Goal: Information Seeking & Learning: Learn about a topic

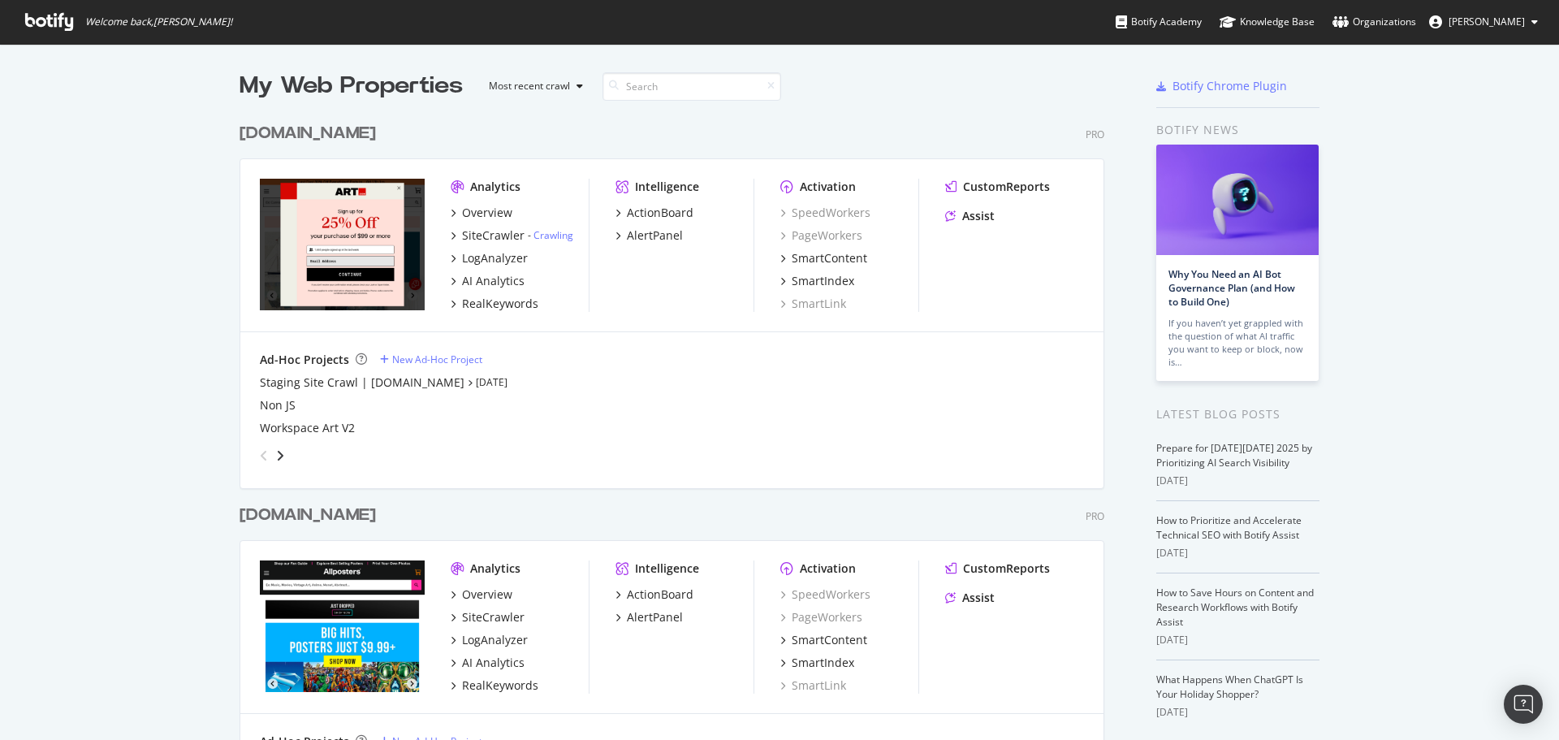
scroll to position [727, 1534]
click at [496, 303] on div "RealKeywords" at bounding box center [500, 304] width 76 height 16
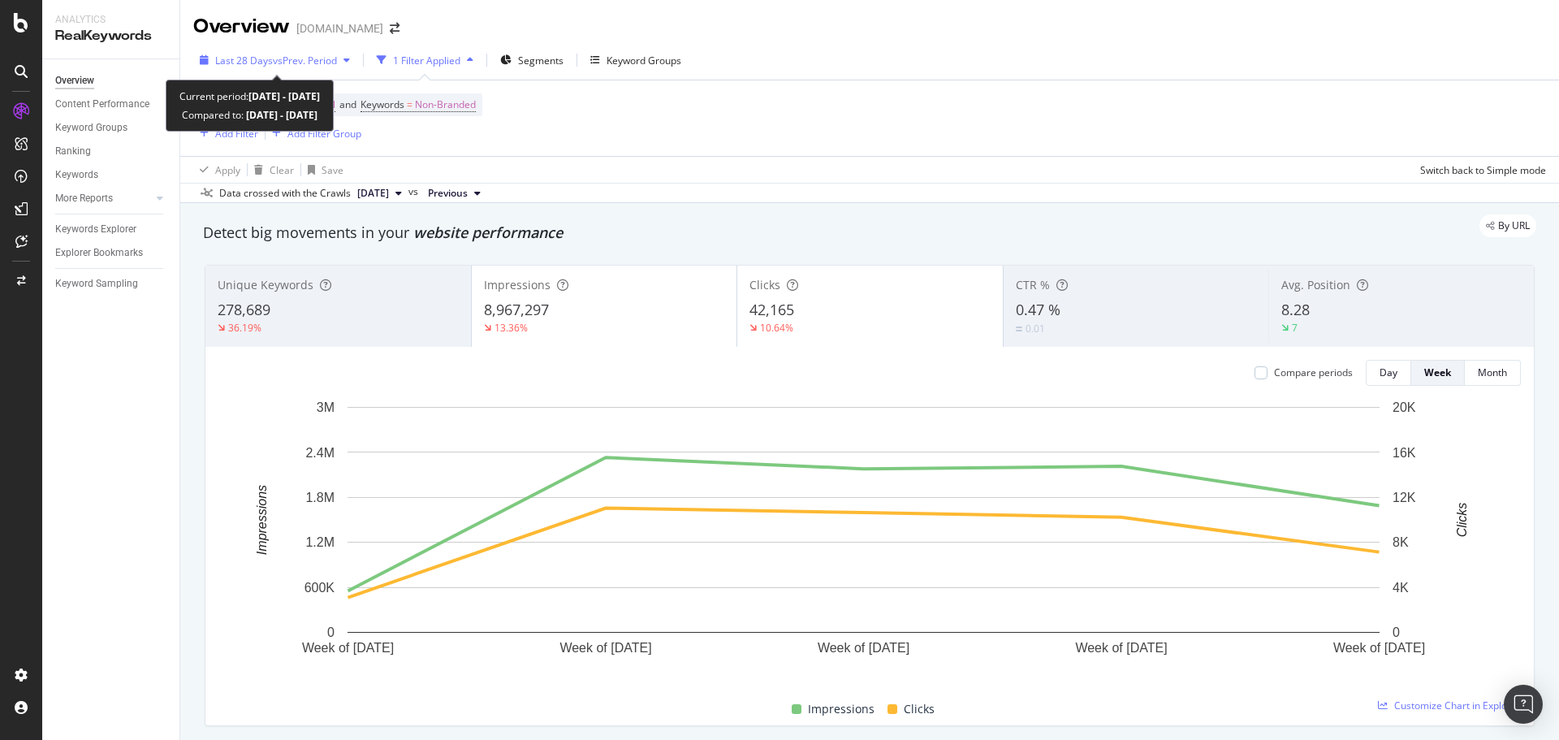
click at [320, 60] on span "vs Prev. Period" at bounding box center [305, 61] width 64 height 14
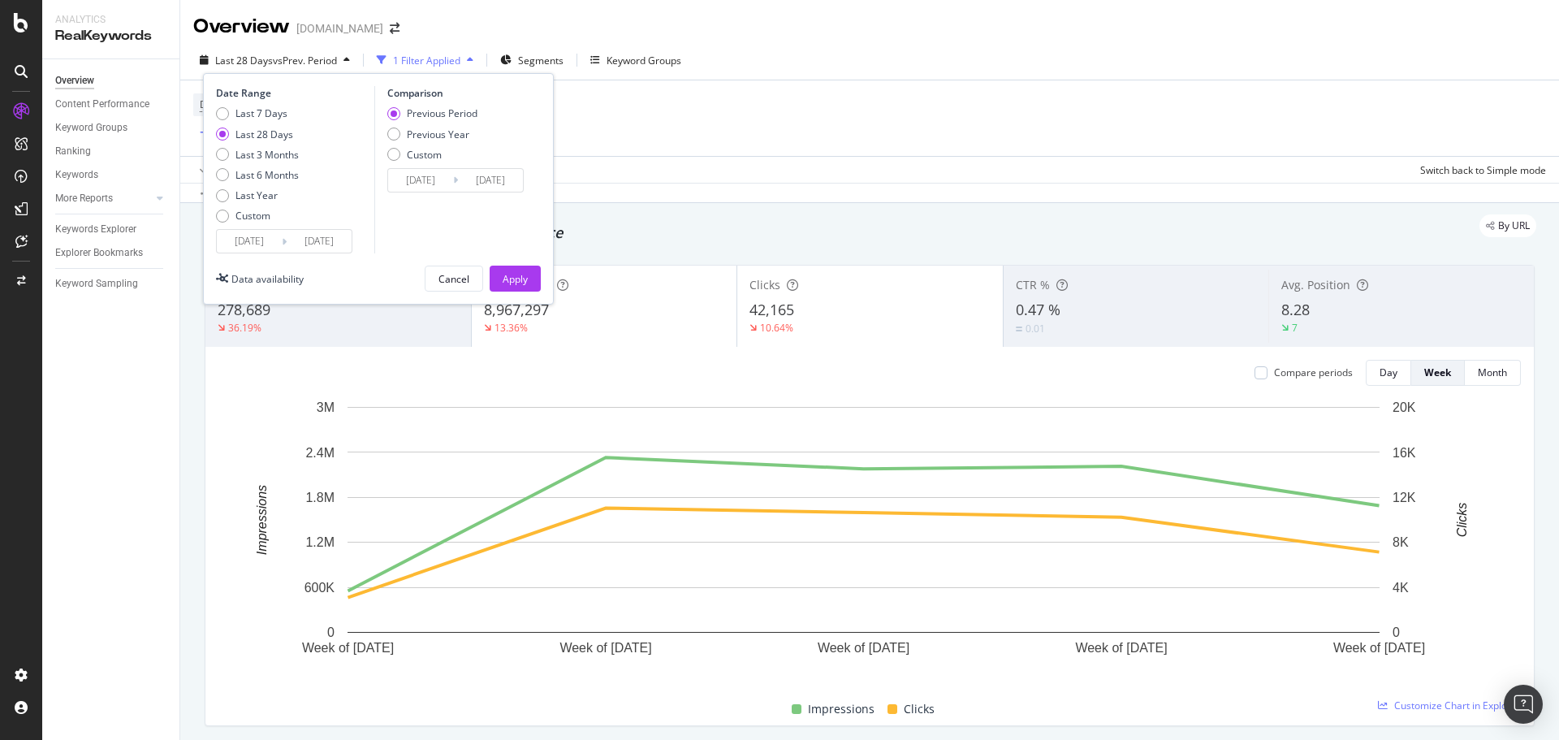
click at [259, 237] on input "[DATE]" at bounding box center [249, 241] width 65 height 23
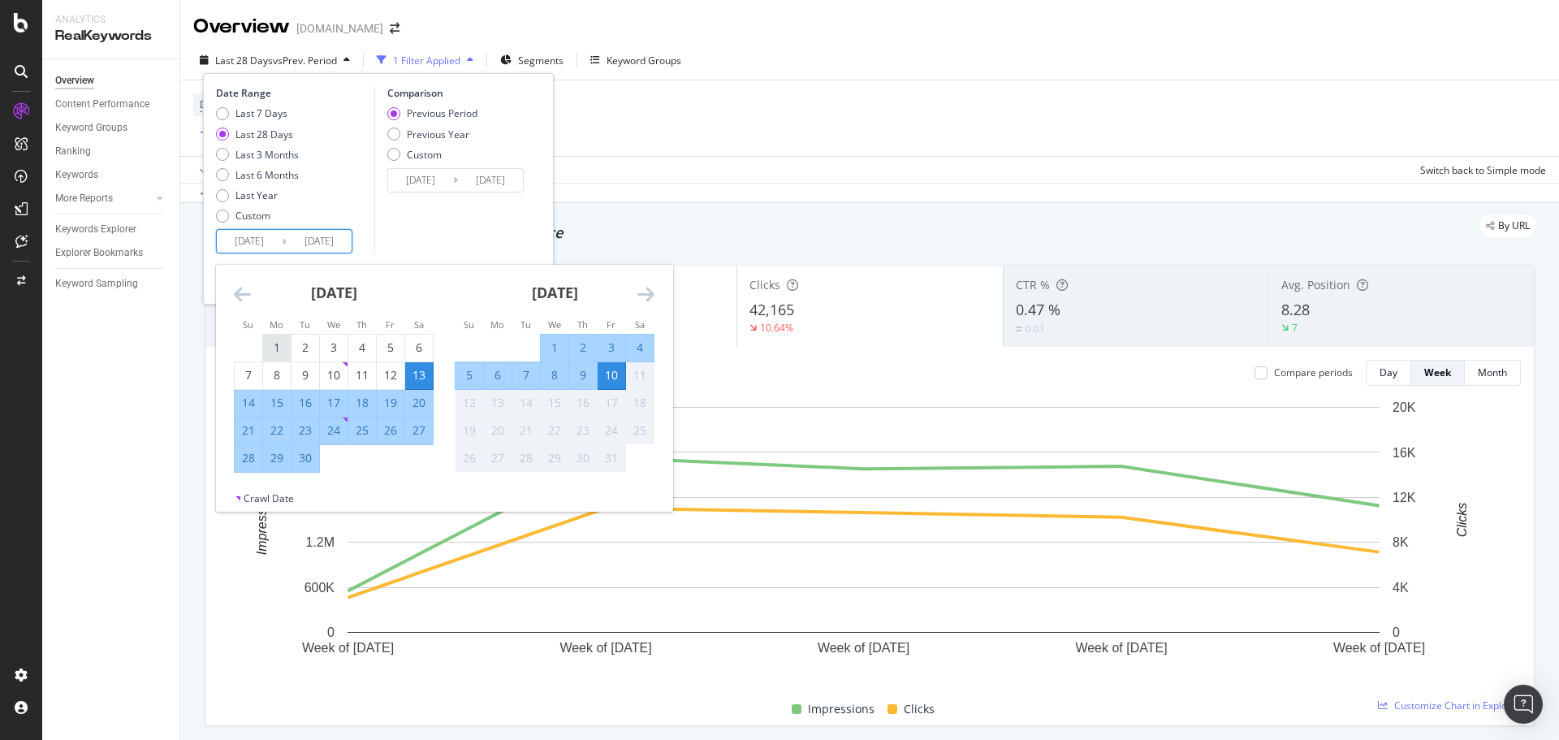
click at [275, 347] on div "1" at bounding box center [277, 347] width 28 height 16
type input "[DATE]"
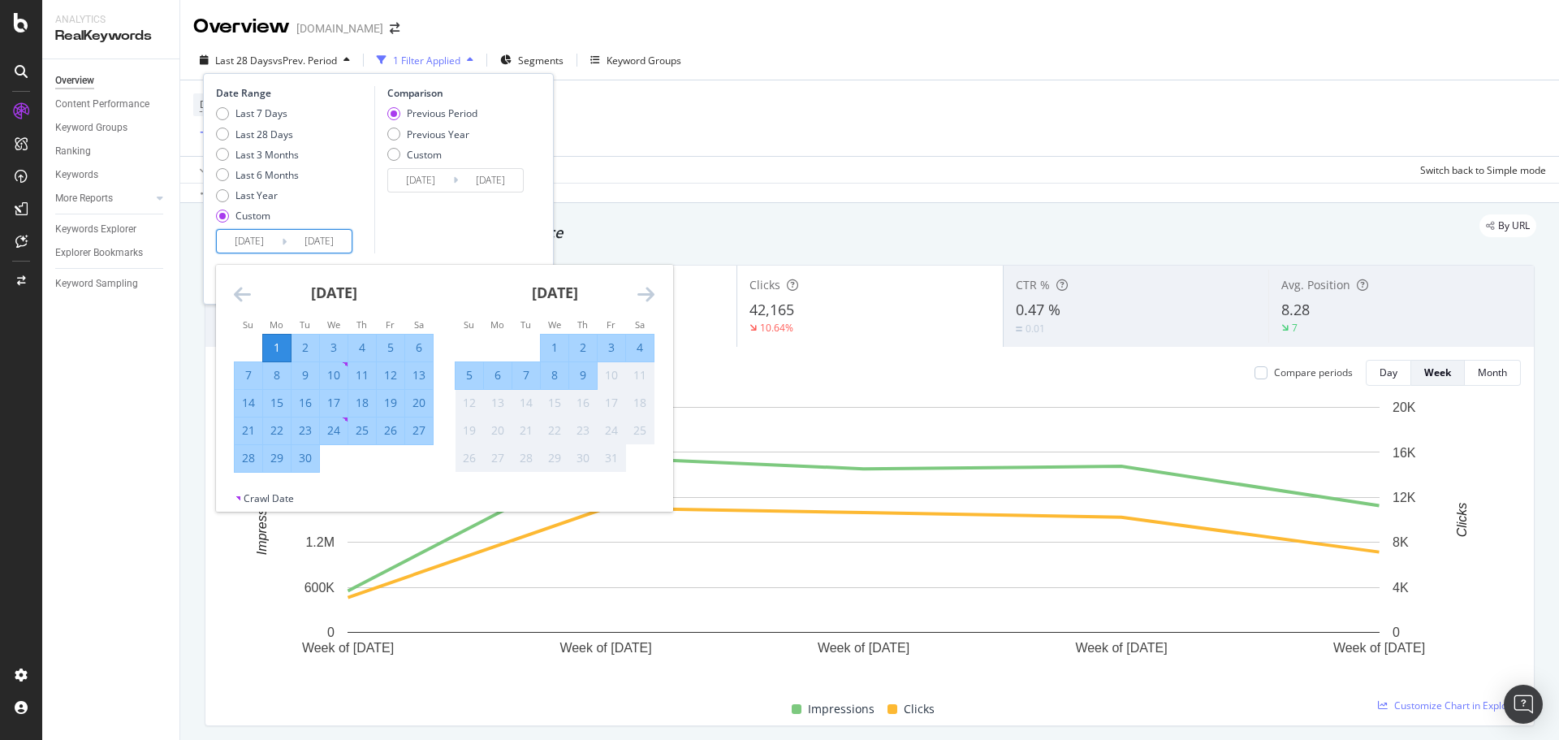
click at [309, 460] on div "30" at bounding box center [305, 458] width 28 height 16
type input "[DATE]"
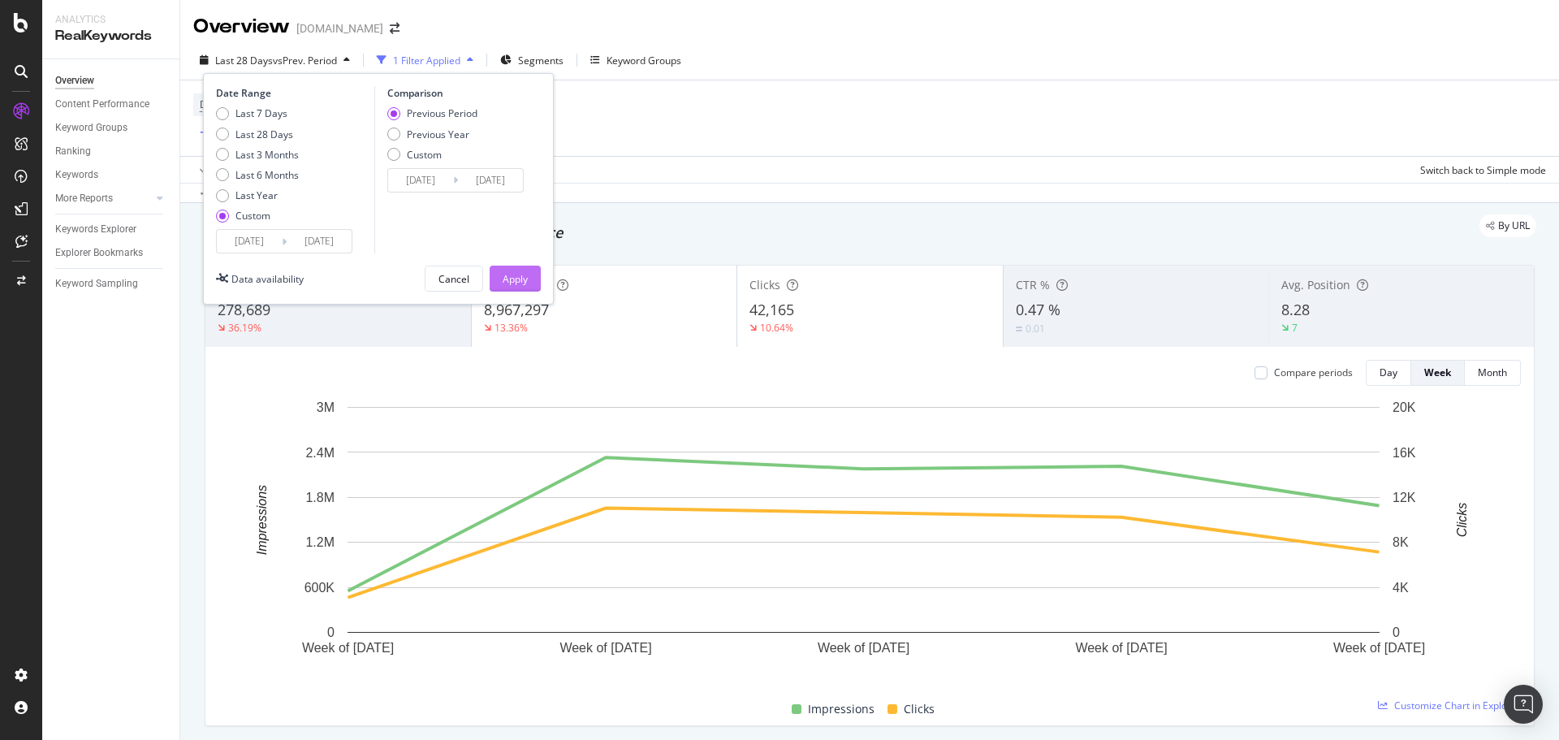
click at [516, 283] on div "Apply" at bounding box center [515, 279] width 25 height 14
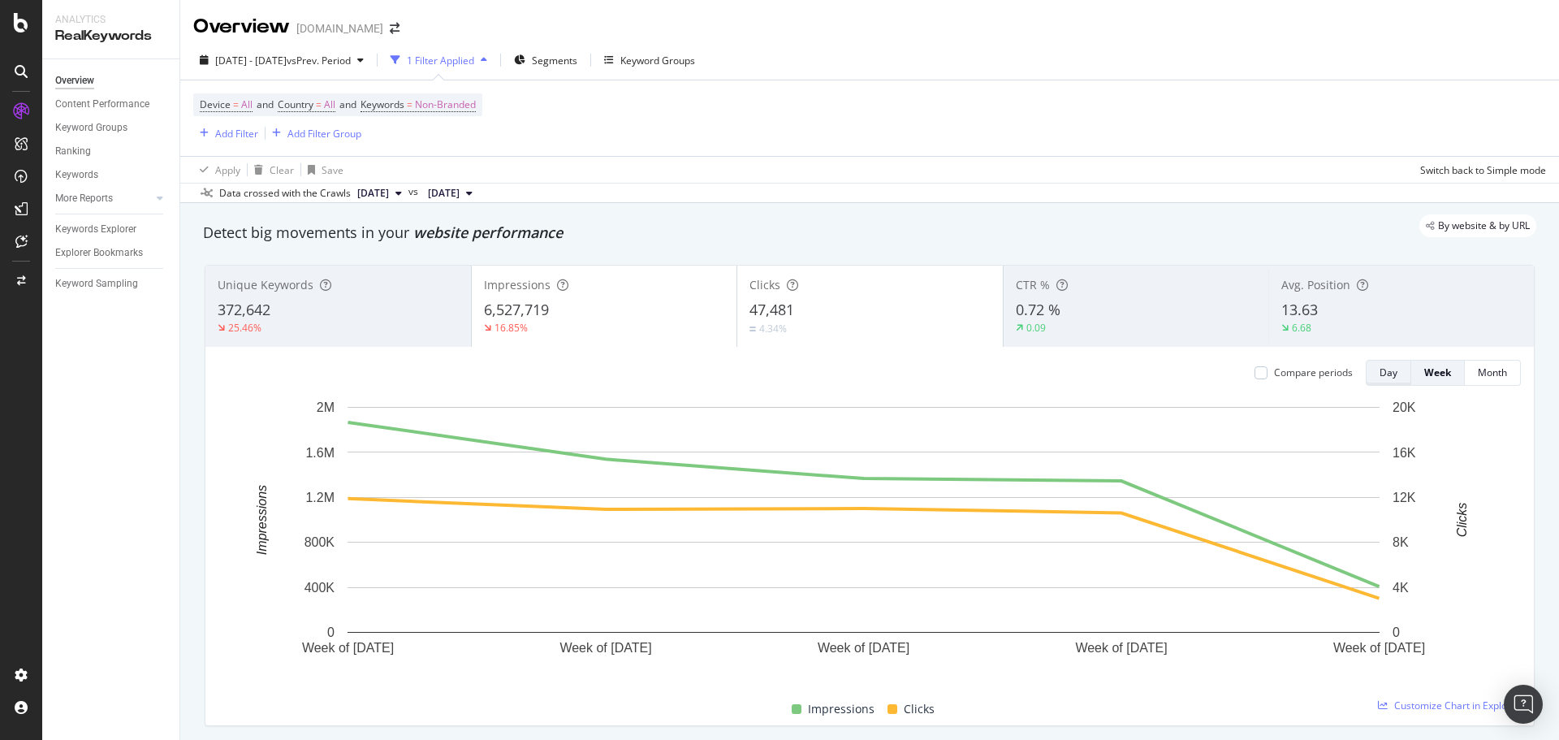
click at [1366, 371] on button "Day" at bounding box center [1388, 373] width 45 height 26
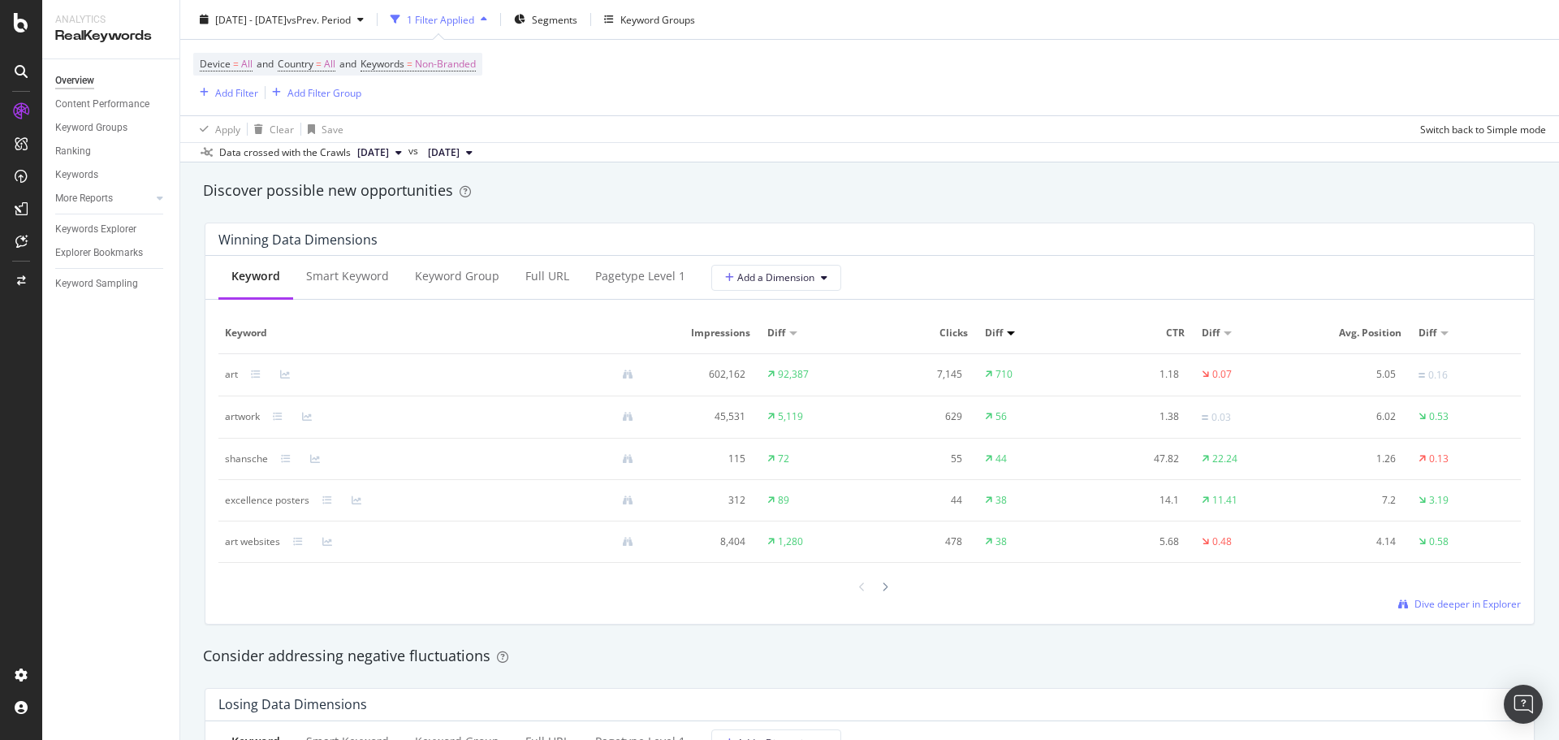
scroll to position [1414, 0]
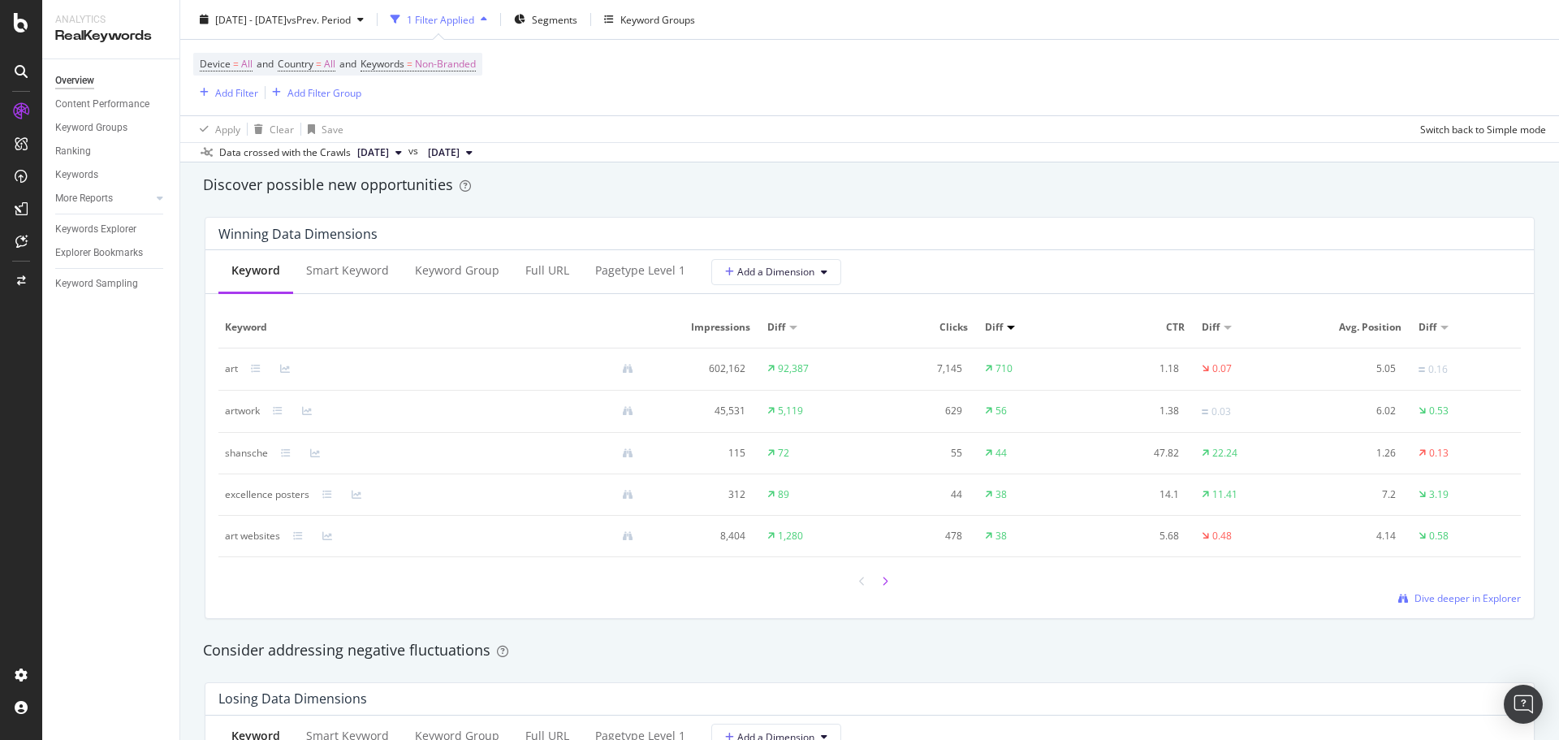
click at [882, 580] on icon at bounding box center [885, 581] width 6 height 10
click at [882, 581] on icon at bounding box center [885, 581] width 6 height 10
click at [859, 583] on icon at bounding box center [862, 582] width 6 height 10
click at [859, 583] on icon at bounding box center [862, 581] width 6 height 10
drag, startPoint x: 221, startPoint y: 455, endPoint x: 265, endPoint y: 447, distance: 45.2
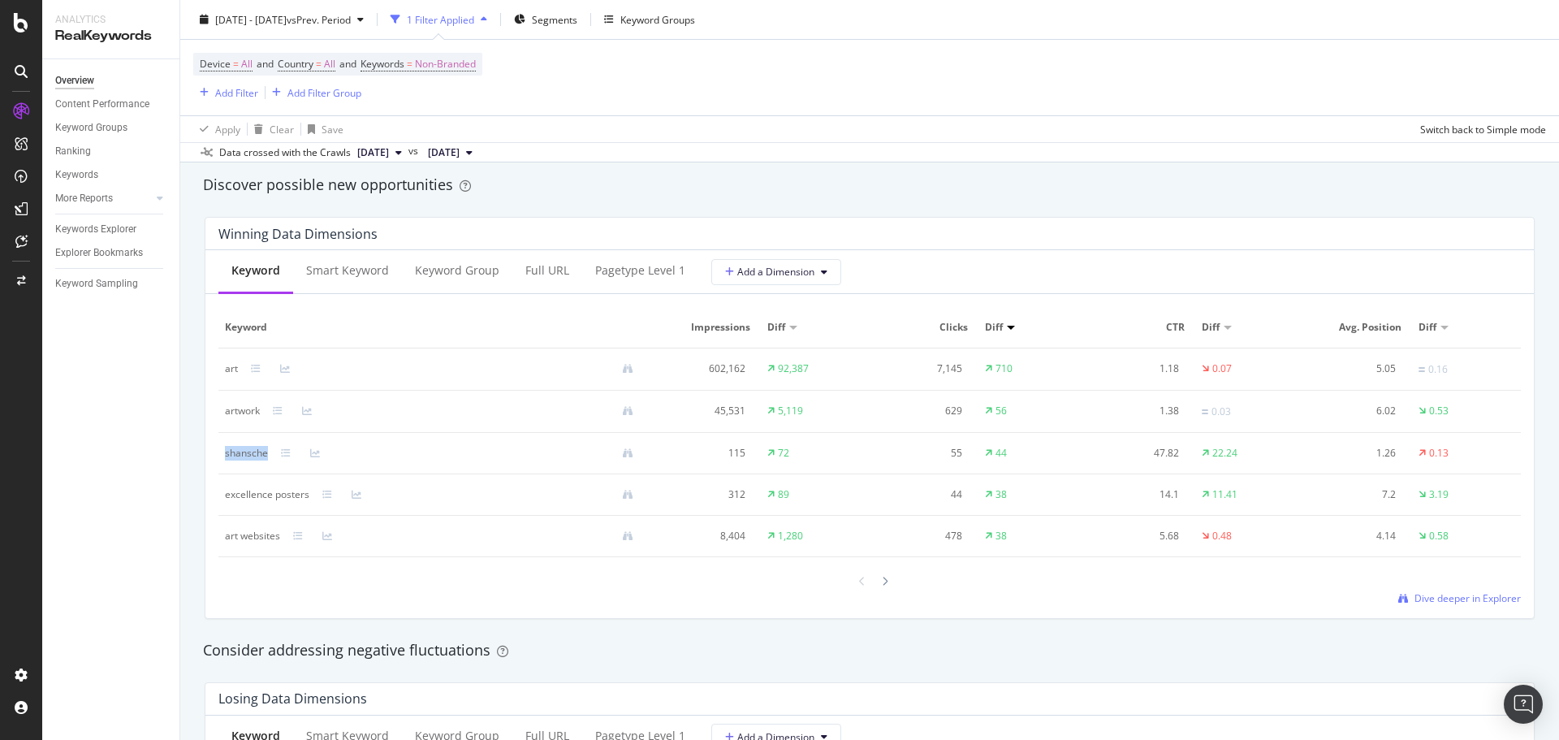
click at [265, 447] on td "shansche" at bounding box center [435, 453] width 434 height 41
click at [1452, 603] on span "Dive deeper in Explorer" at bounding box center [1467, 598] width 106 height 14
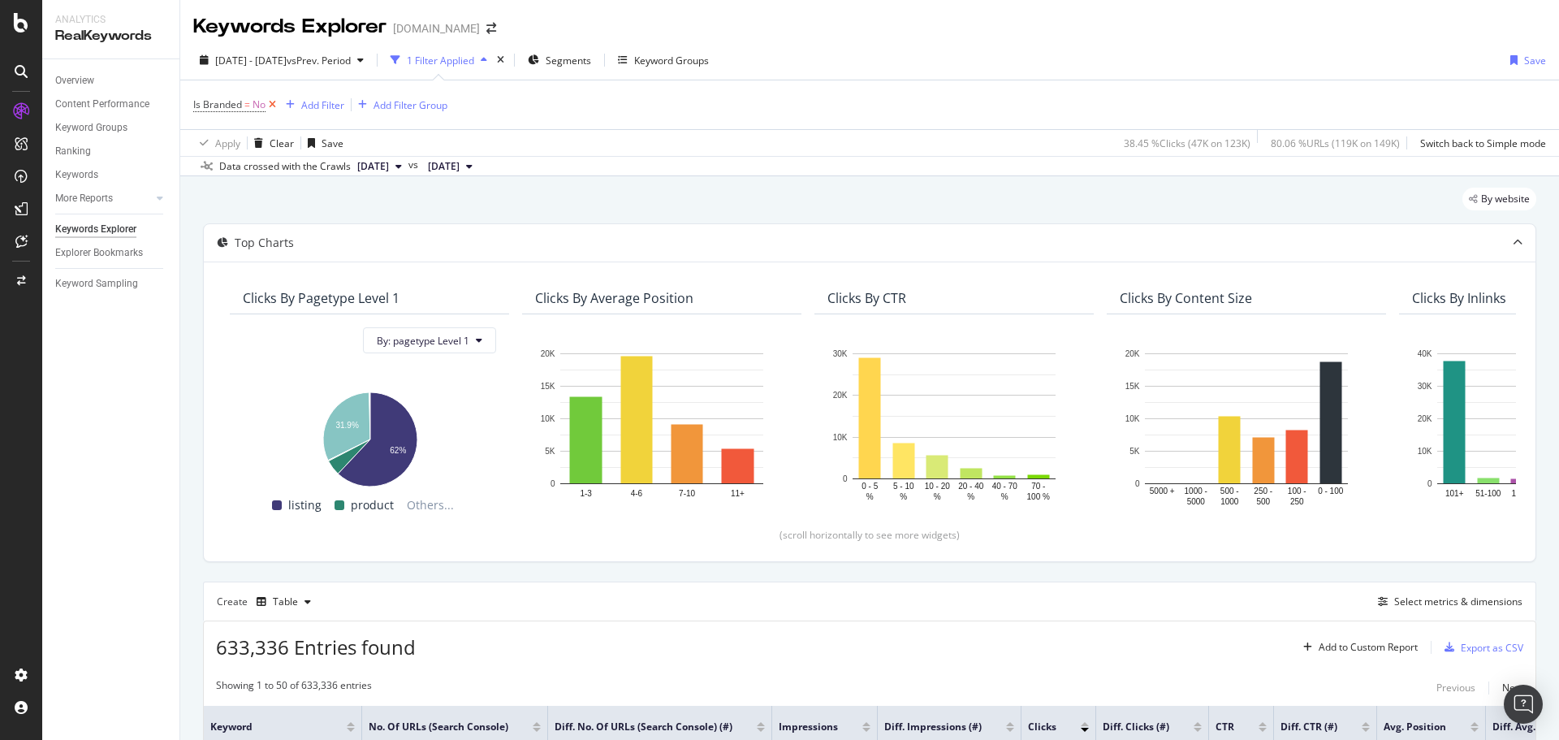
click at [273, 102] on icon at bounding box center [272, 105] width 14 height 16
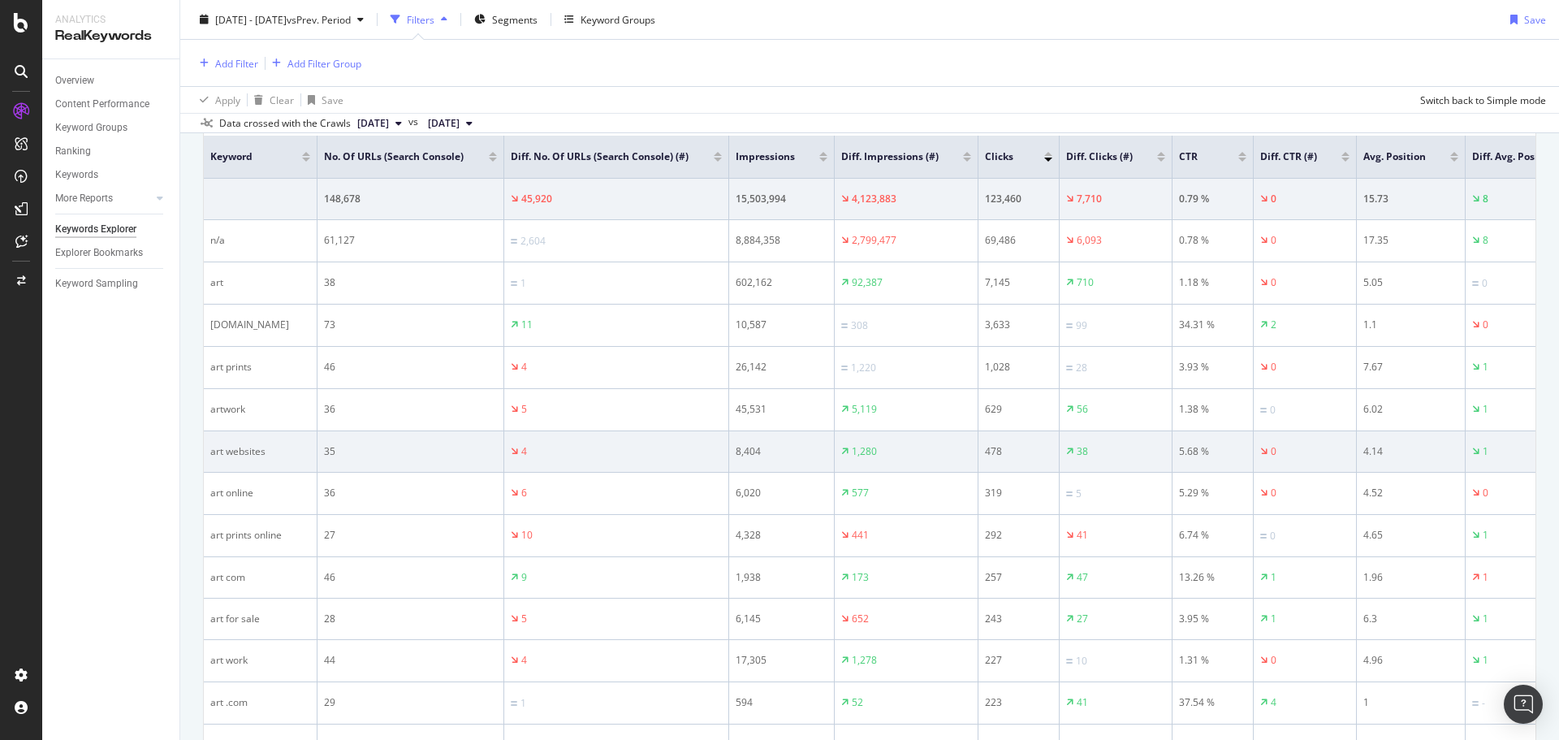
scroll to position [585, 0]
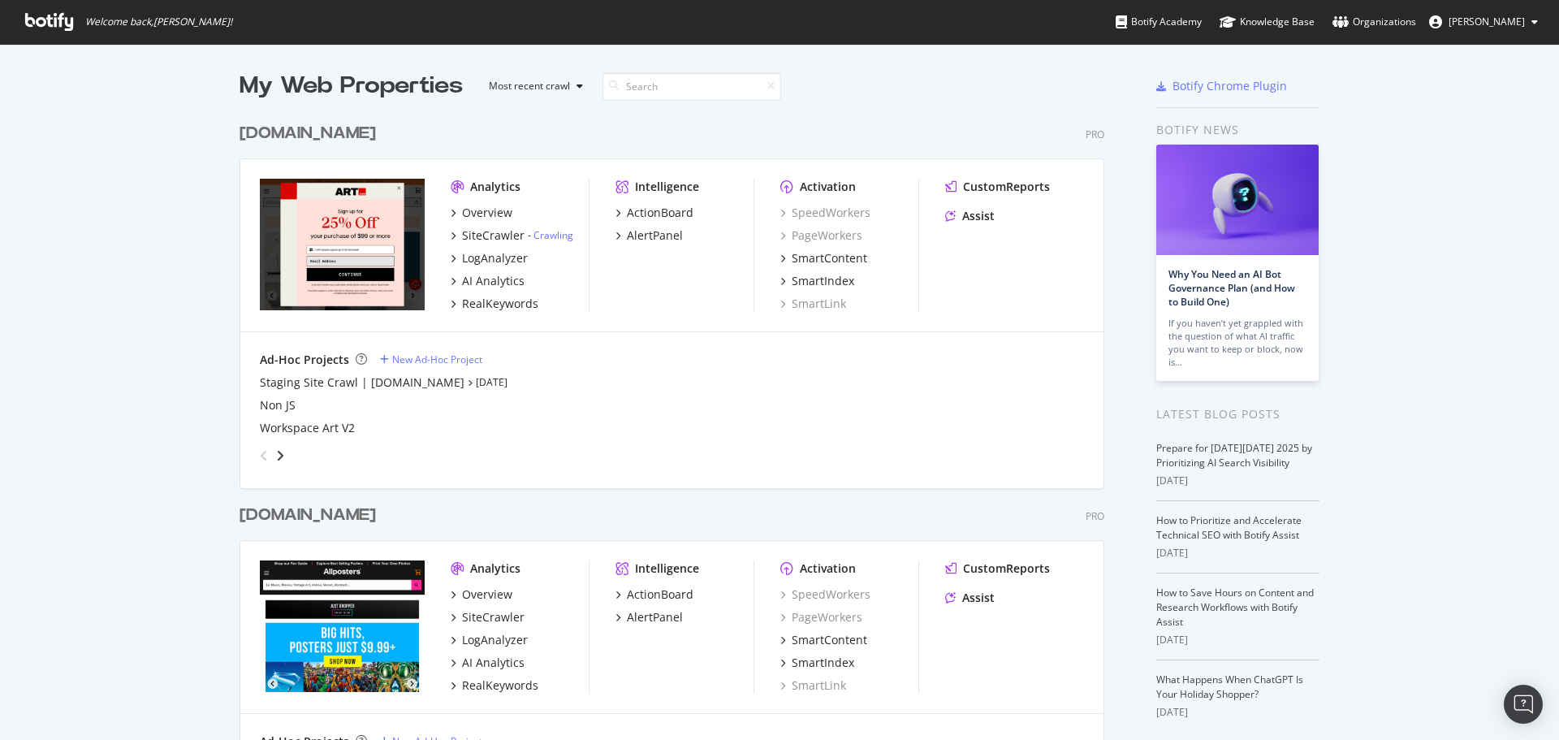
scroll to position [727, 1534]
click at [477, 687] on div "RealKeywords" at bounding box center [500, 685] width 76 height 16
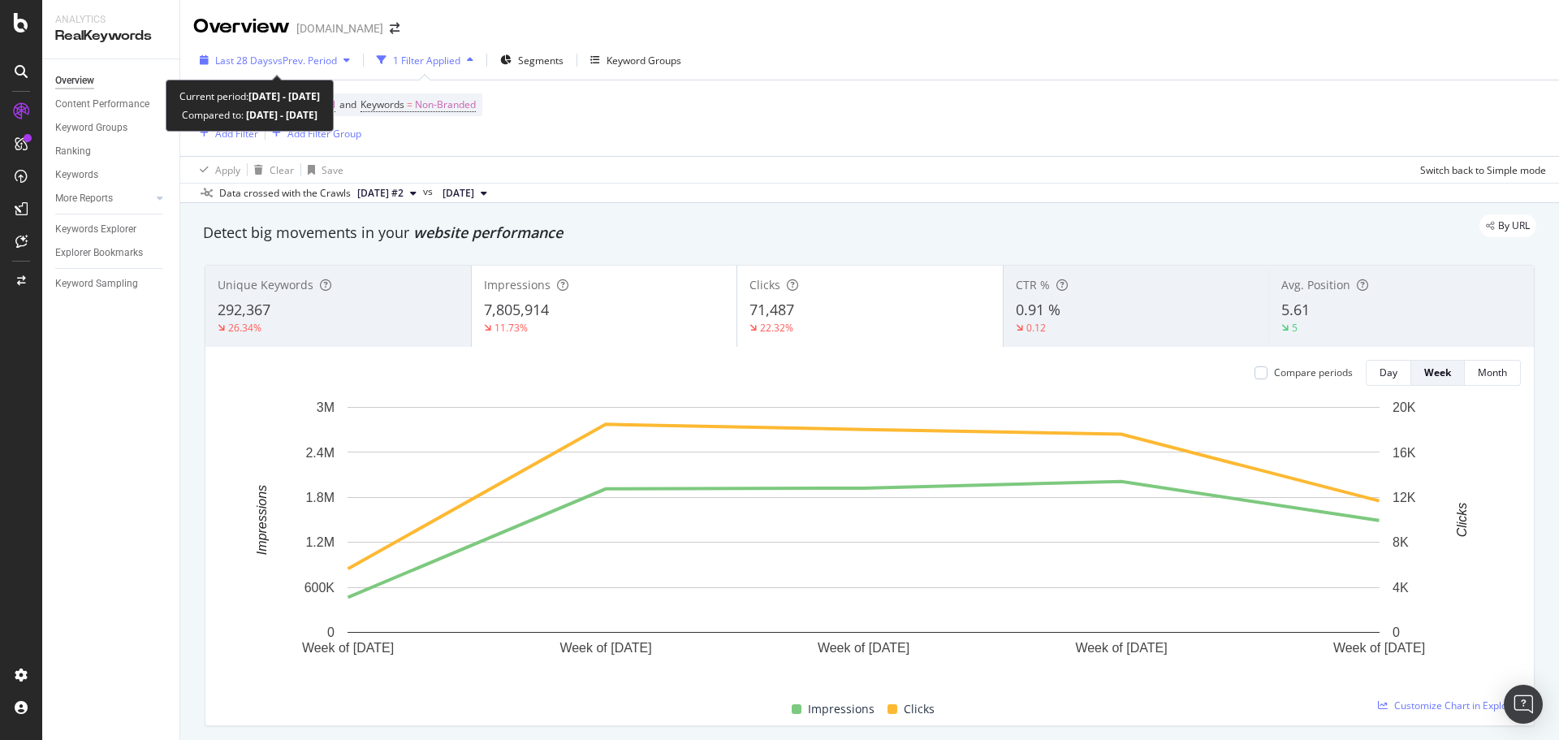
click at [264, 65] on span "Last 28 Days" at bounding box center [244, 61] width 58 height 14
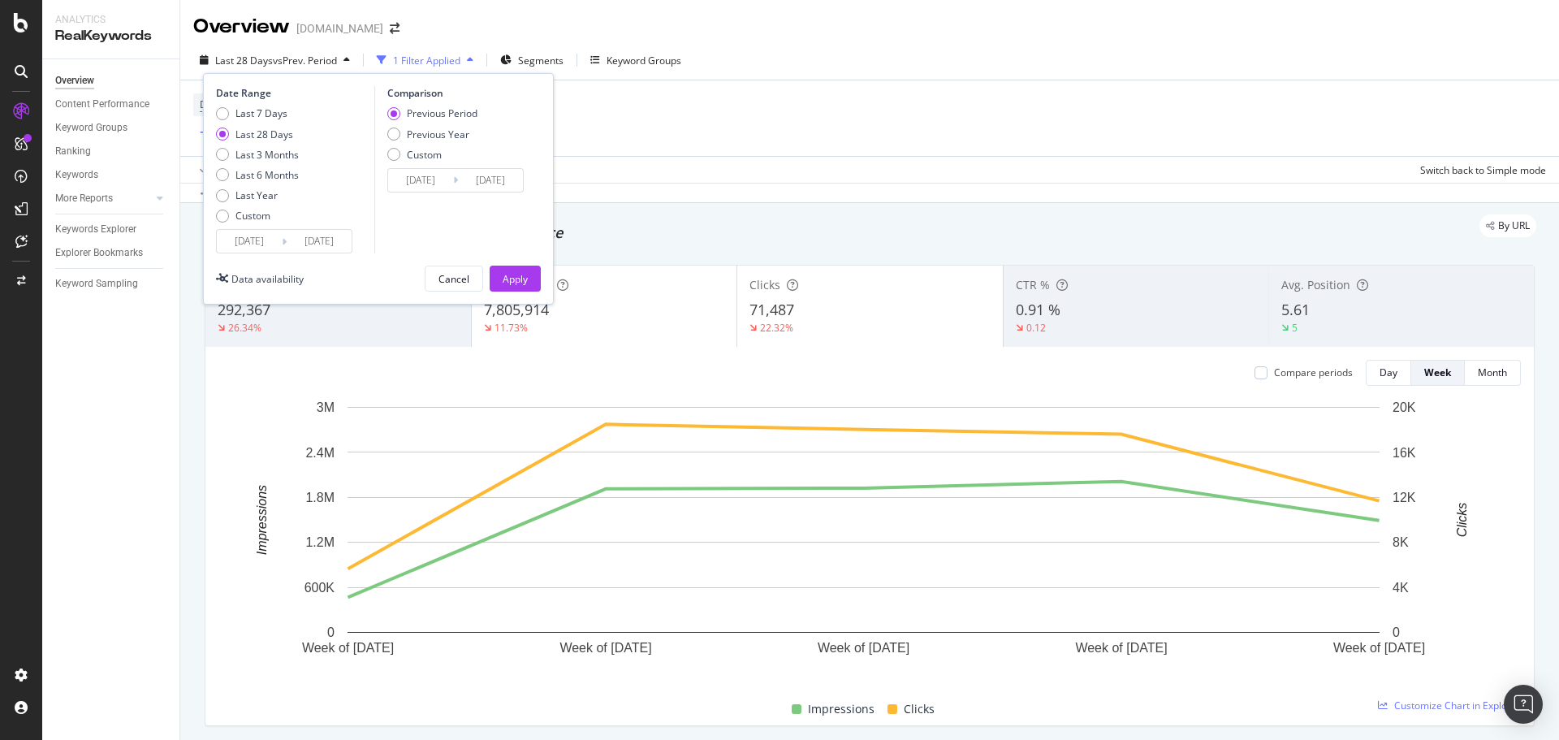
click at [259, 246] on input "[DATE]" at bounding box center [249, 241] width 65 height 23
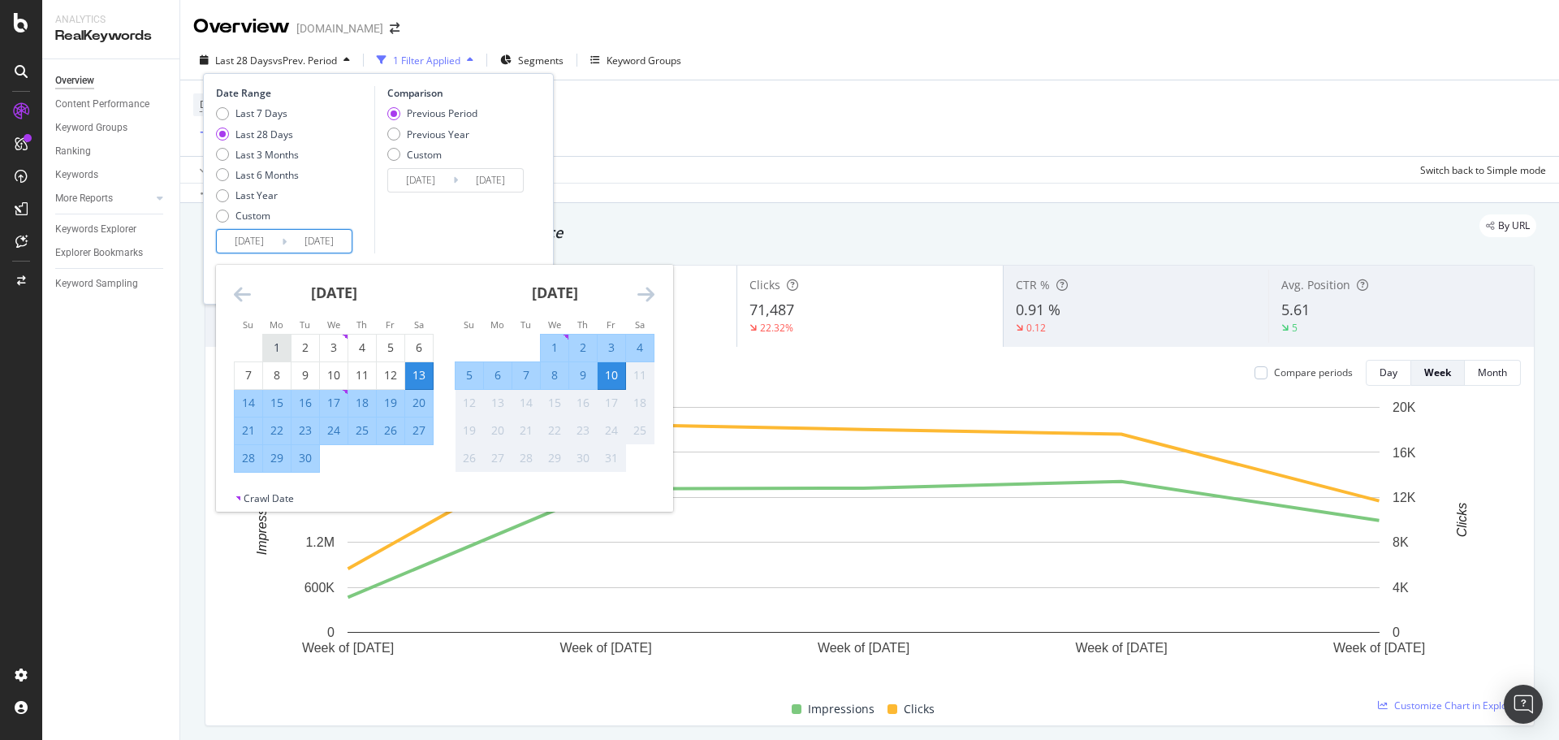
click at [281, 352] on div "1" at bounding box center [277, 347] width 28 height 16
type input "[DATE]"
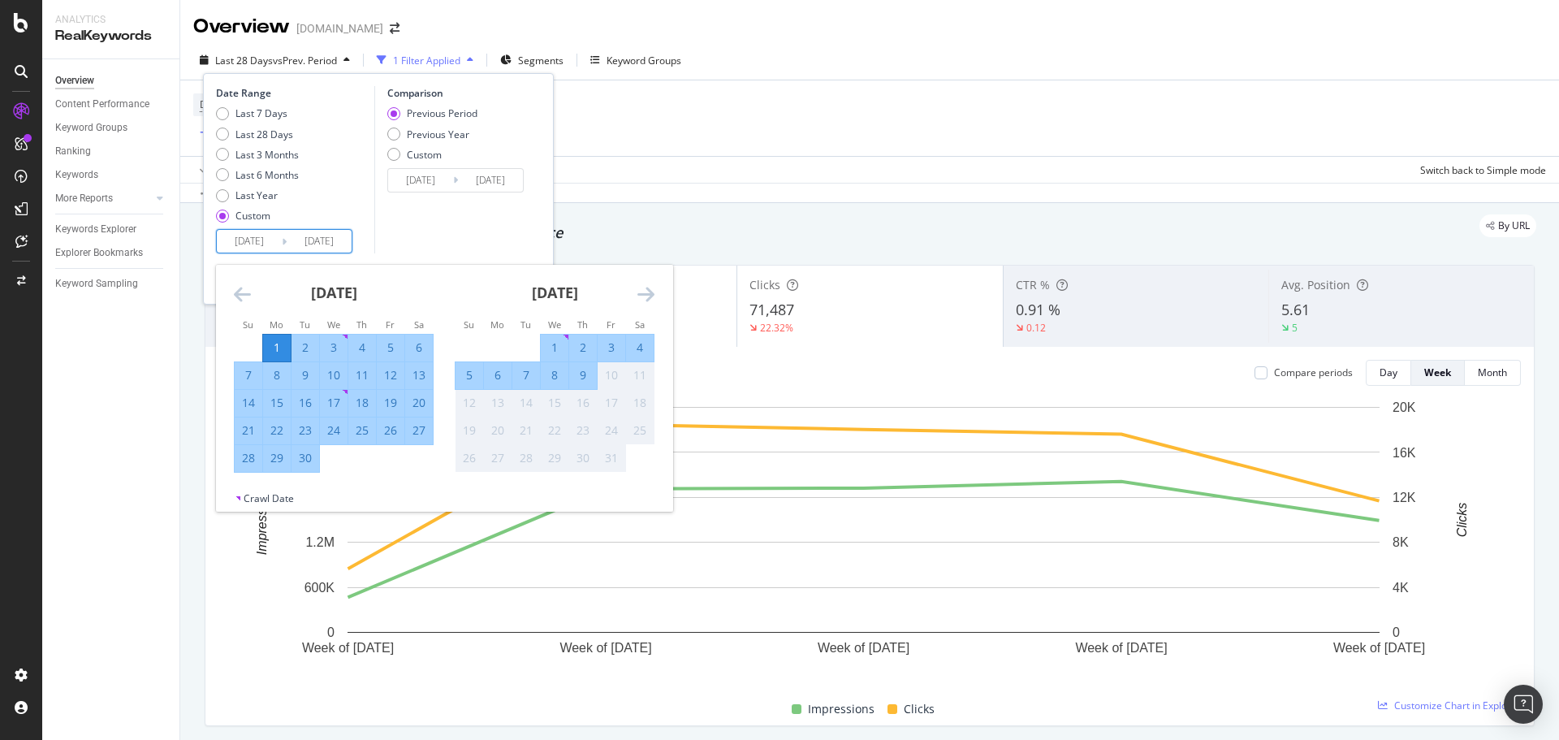
click at [302, 466] on div "30" at bounding box center [305, 458] width 28 height 16
type input "[DATE]"
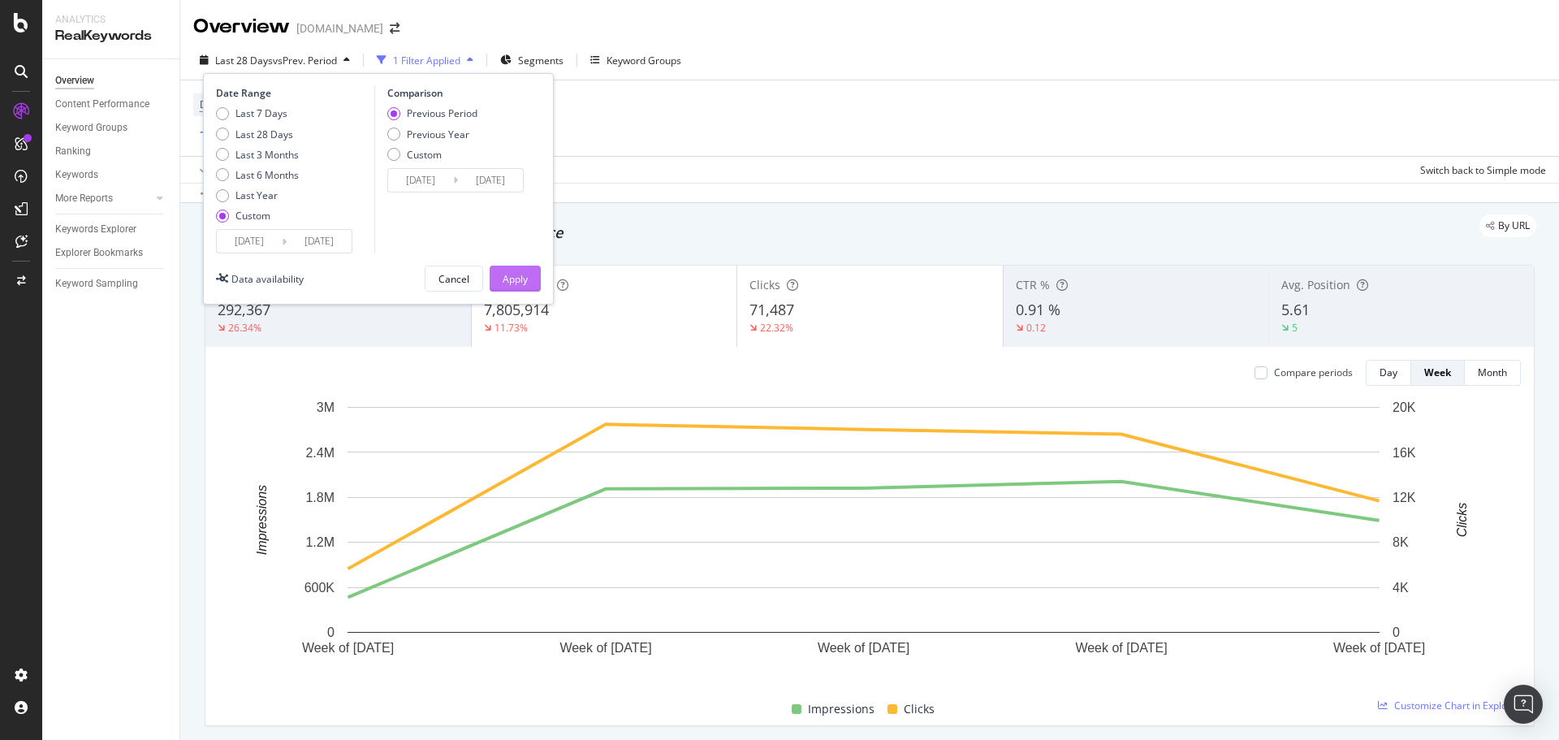
click at [520, 275] on div "Apply" at bounding box center [515, 279] width 25 height 14
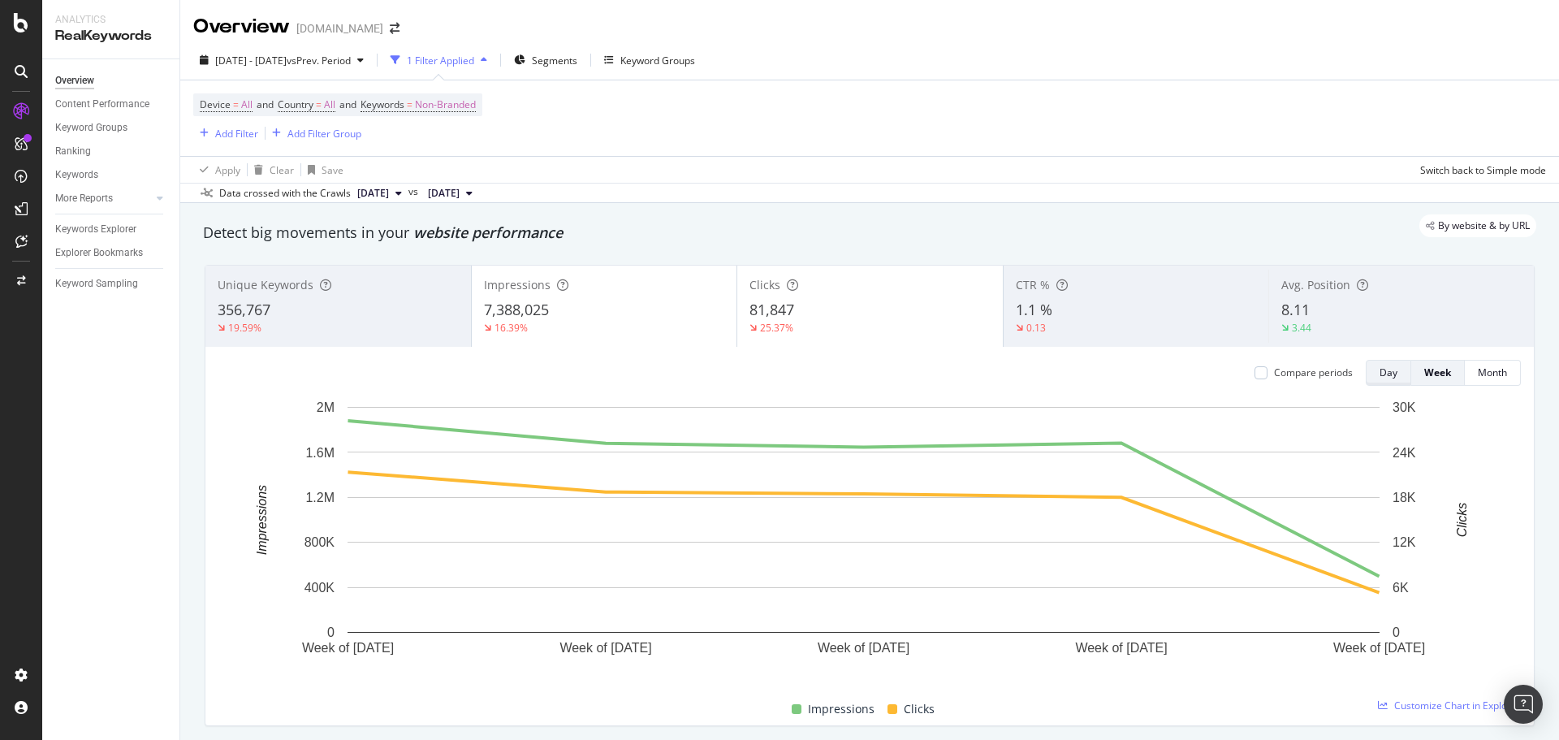
click at [1379, 368] on div "Day" at bounding box center [1388, 372] width 18 height 14
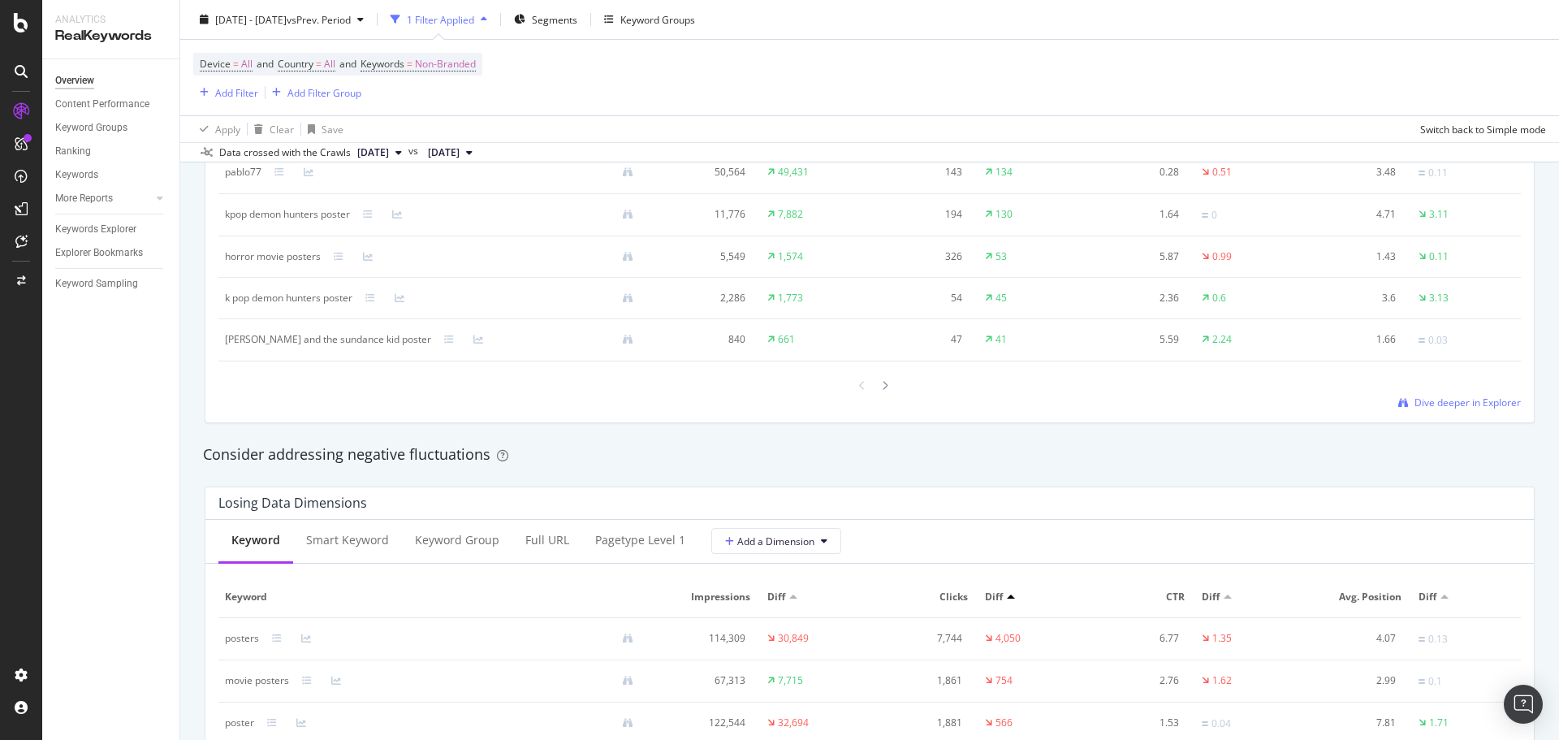
scroll to position [1418, 0]
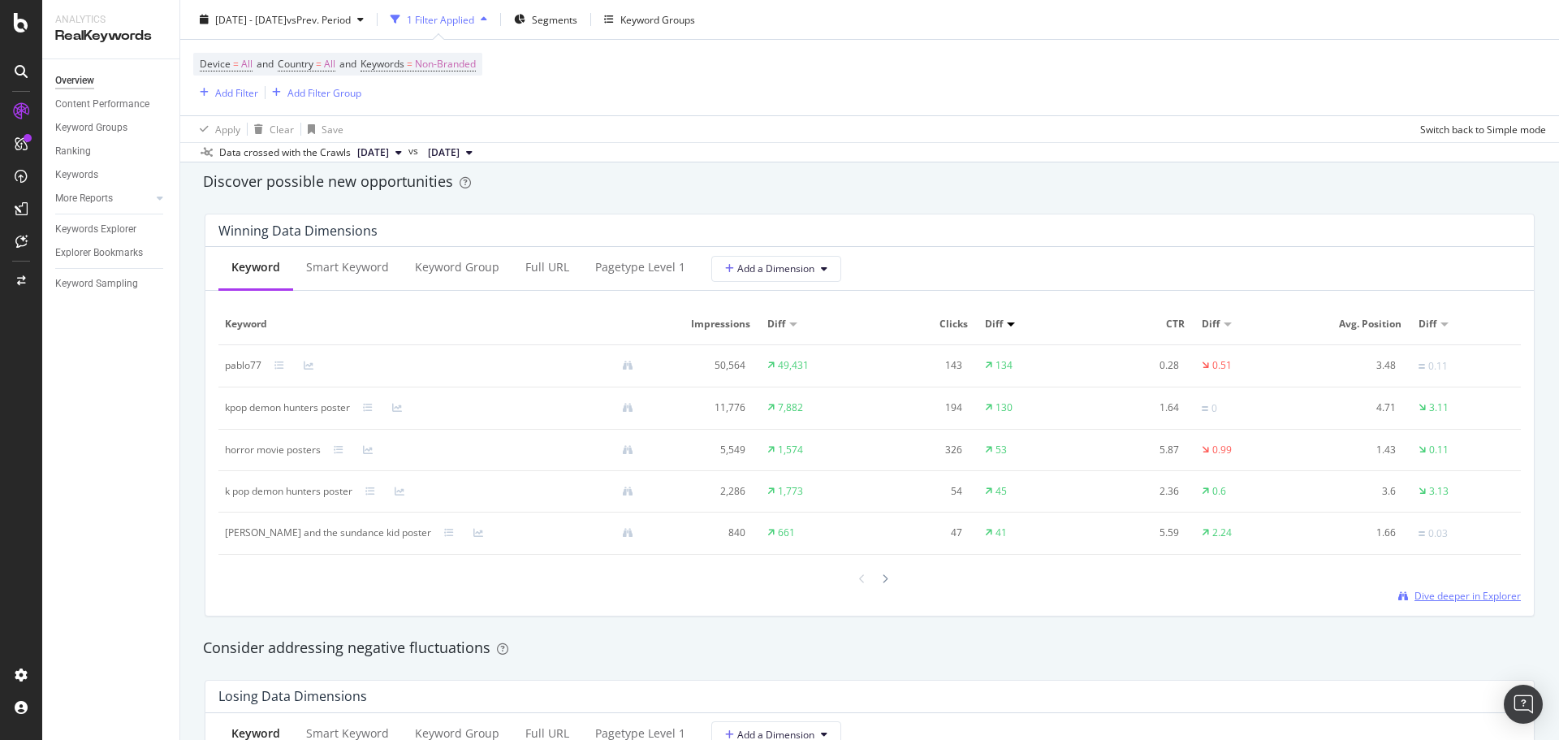
click at [1416, 592] on span "Dive deeper in Explorer" at bounding box center [1467, 596] width 106 height 14
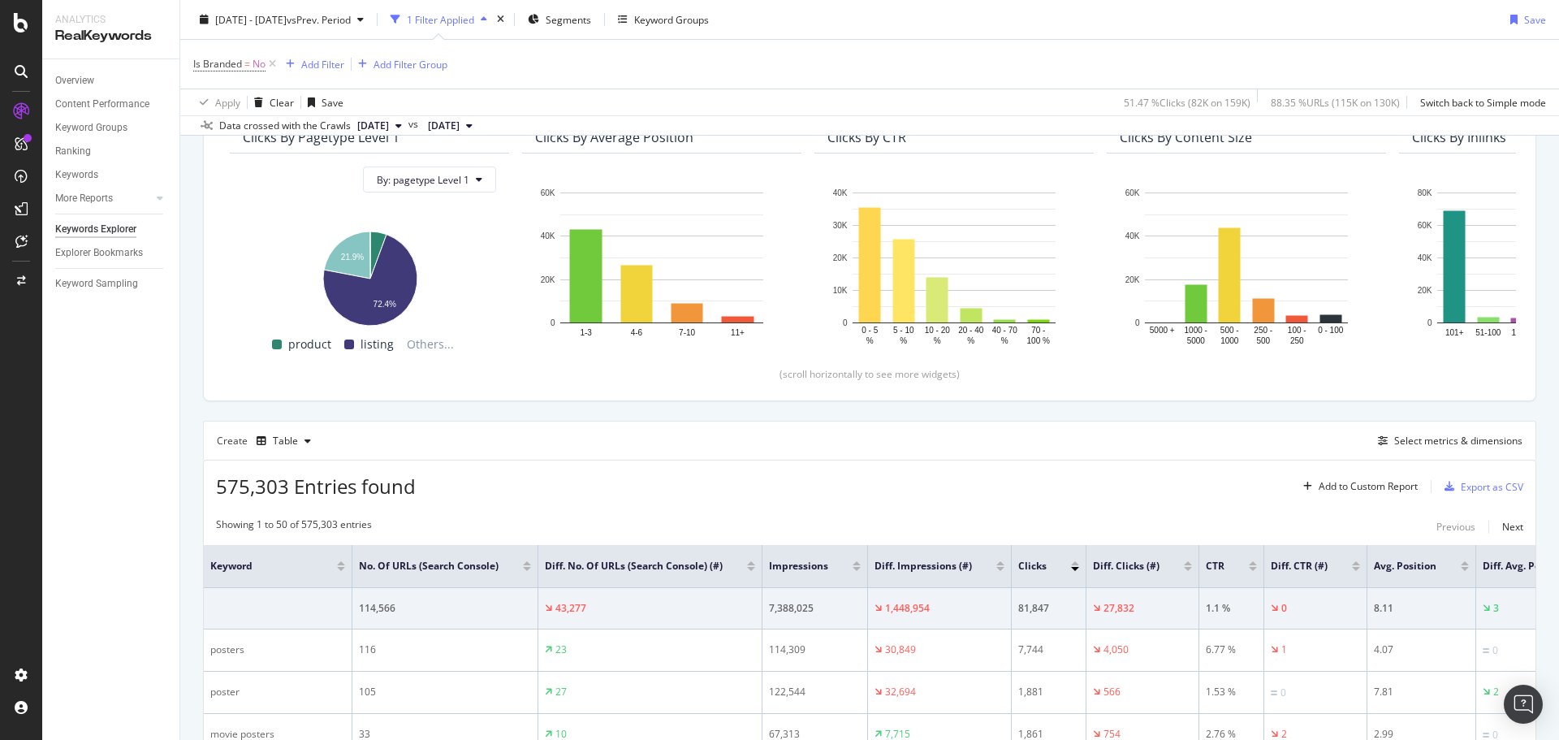
scroll to position [406, 0]
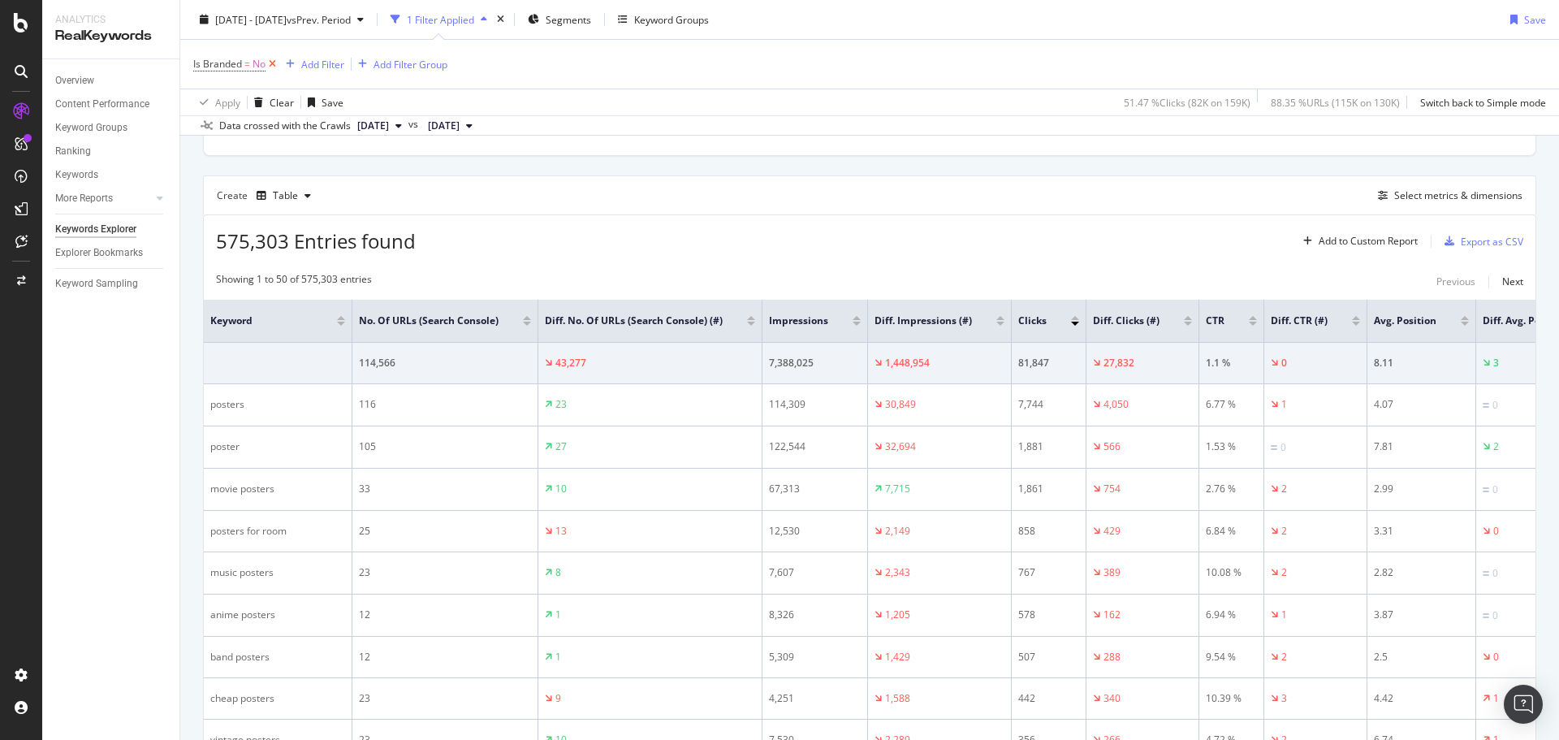
click at [273, 60] on icon at bounding box center [272, 64] width 14 height 16
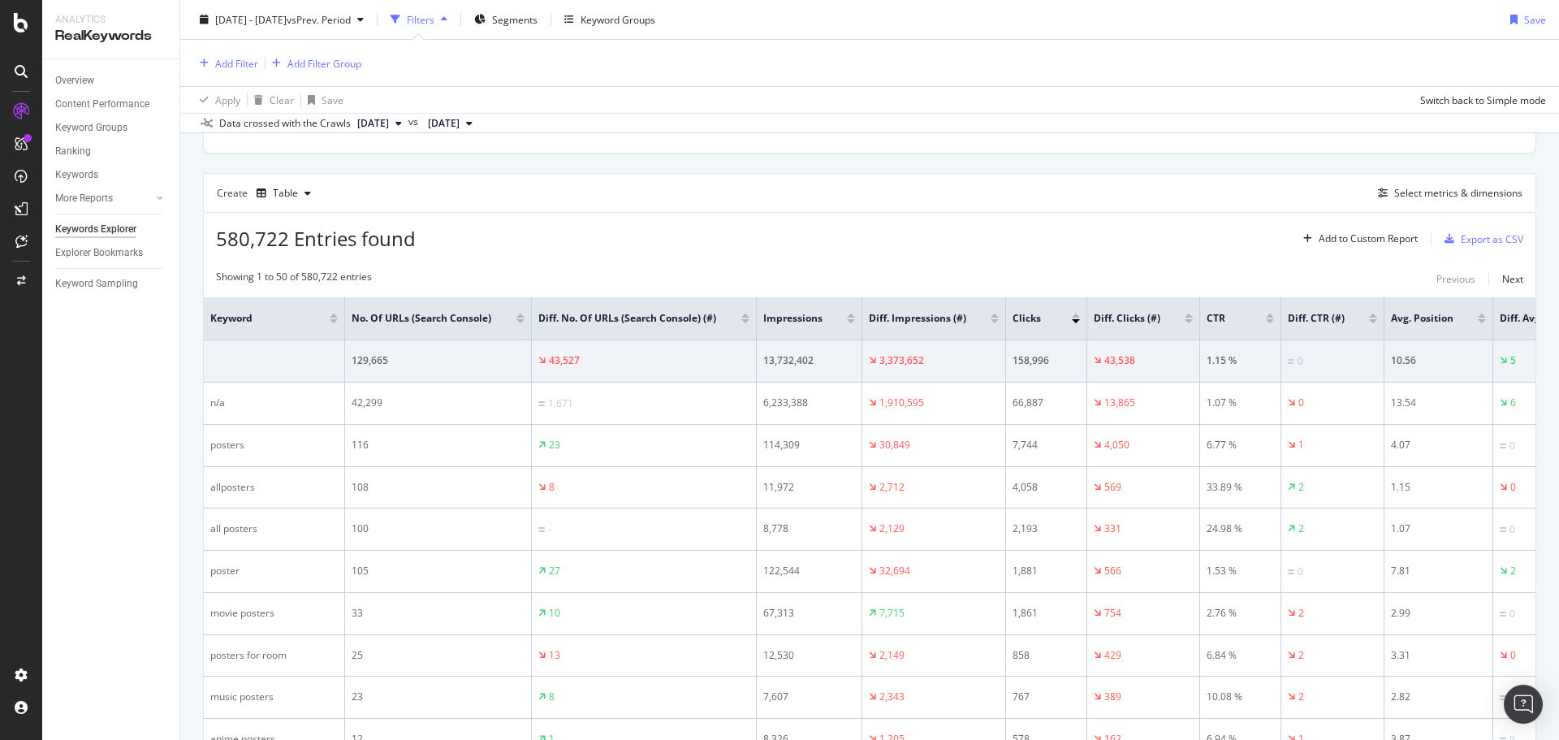
scroll to position [404, 0]
click at [161, 192] on div at bounding box center [160, 198] width 16 height 16
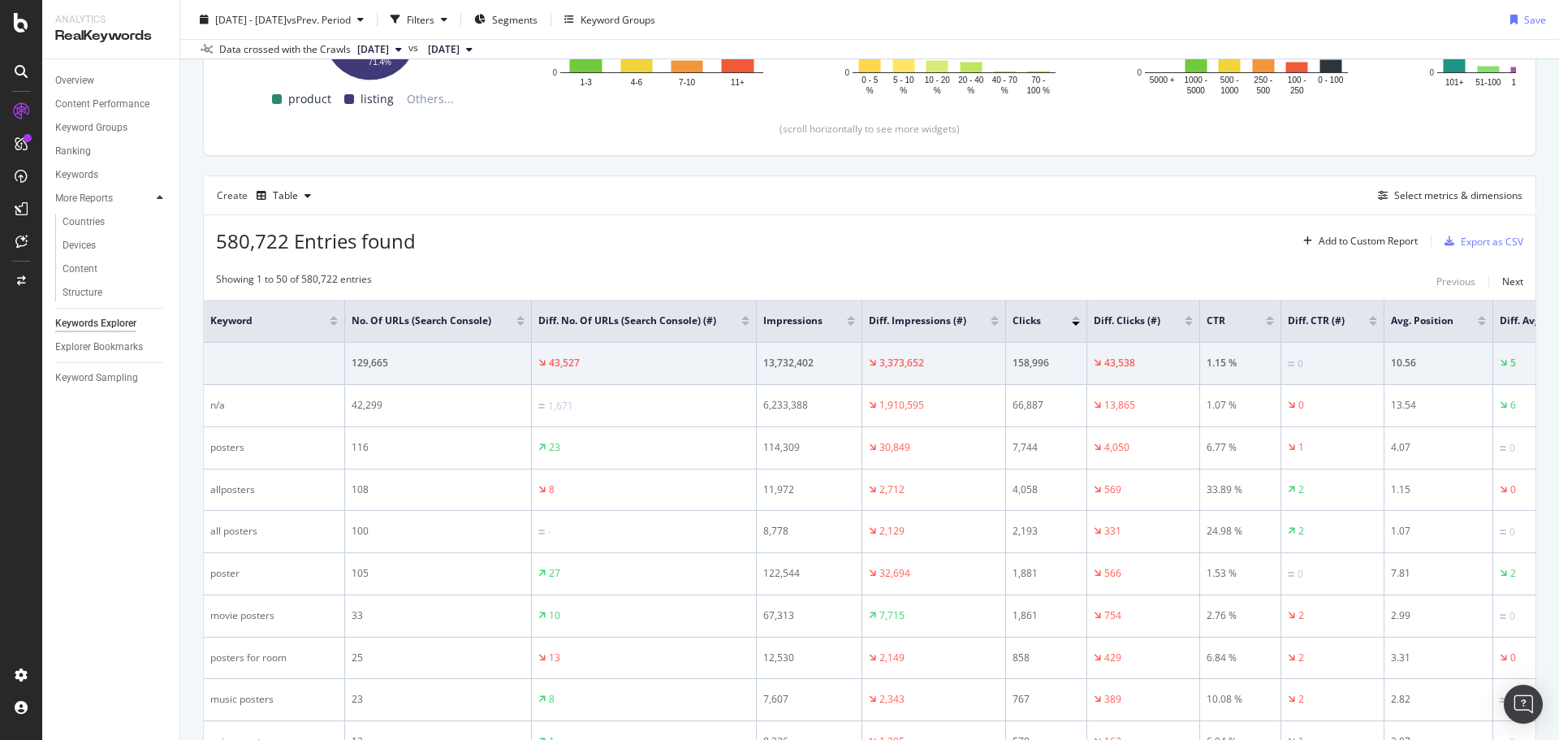
click at [161, 192] on div at bounding box center [160, 198] width 16 height 16
